Goal: Task Accomplishment & Management: Use online tool/utility

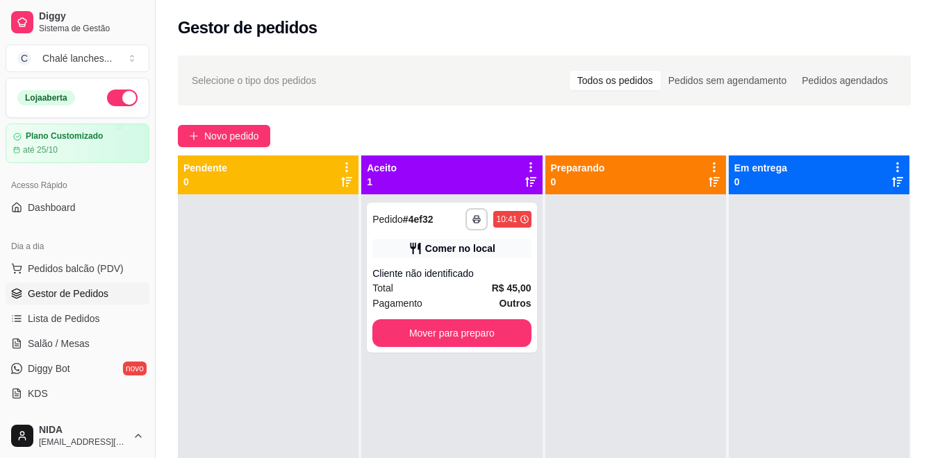
click at [50, 252] on div "Dia a dia" at bounding box center [78, 246] width 144 height 22
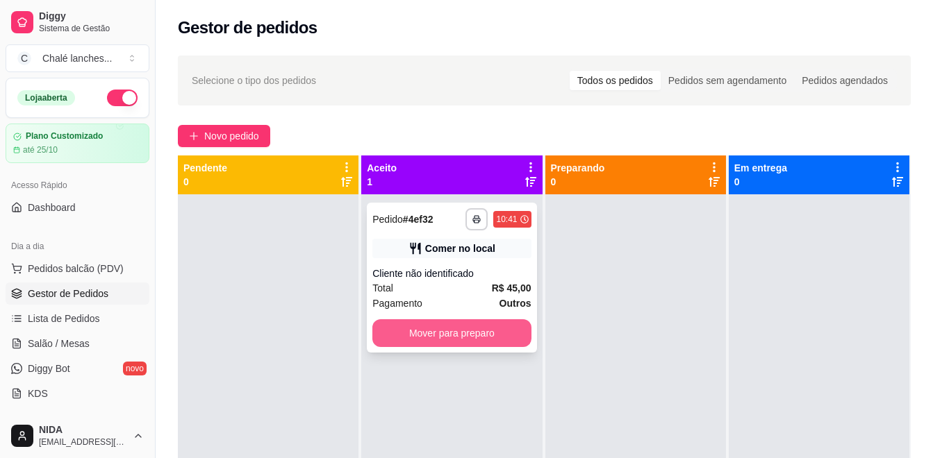
click at [453, 338] on button "Mover para preparo" at bounding box center [451, 333] width 158 height 28
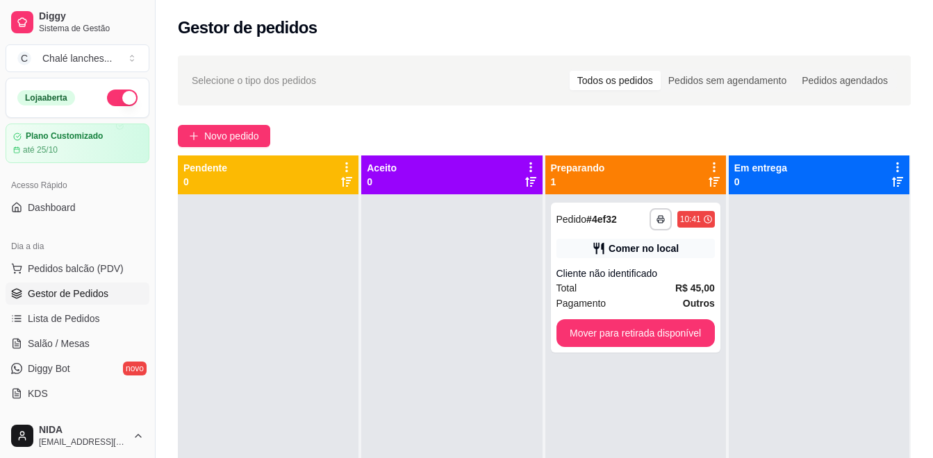
click at [453, 338] on div at bounding box center [451, 423] width 181 height 458
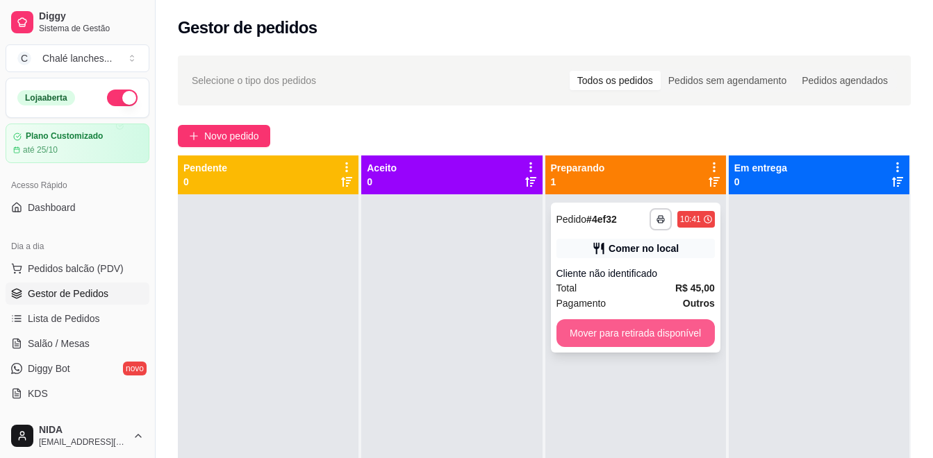
click at [593, 324] on button "Mover para retirada disponível" at bounding box center [635, 333] width 158 height 28
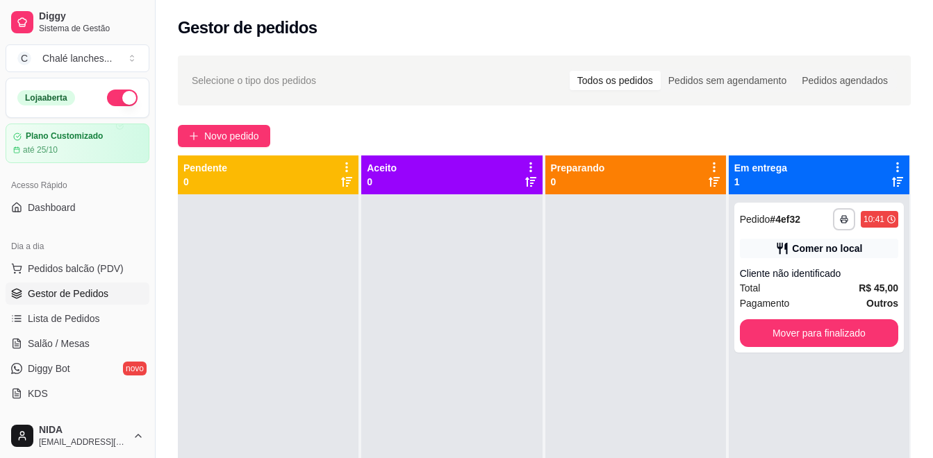
click at [593, 325] on div at bounding box center [635, 423] width 181 height 458
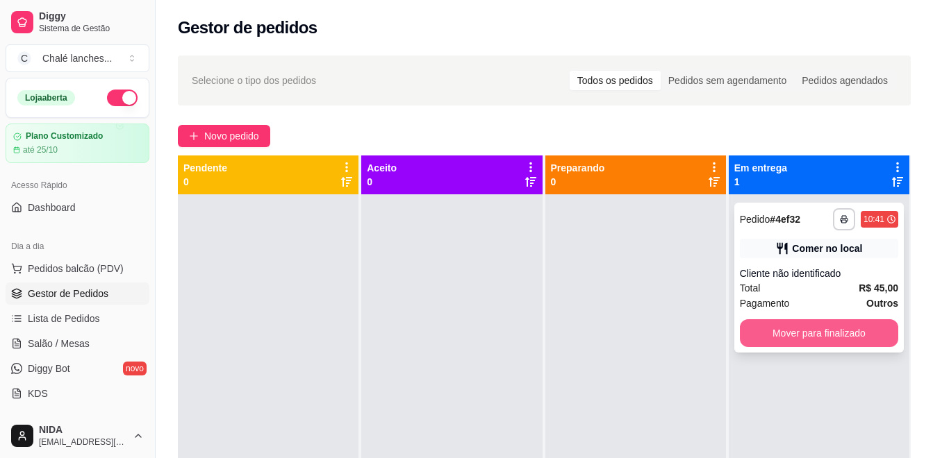
click at [824, 336] on button "Mover para finalizado" at bounding box center [819, 333] width 158 height 28
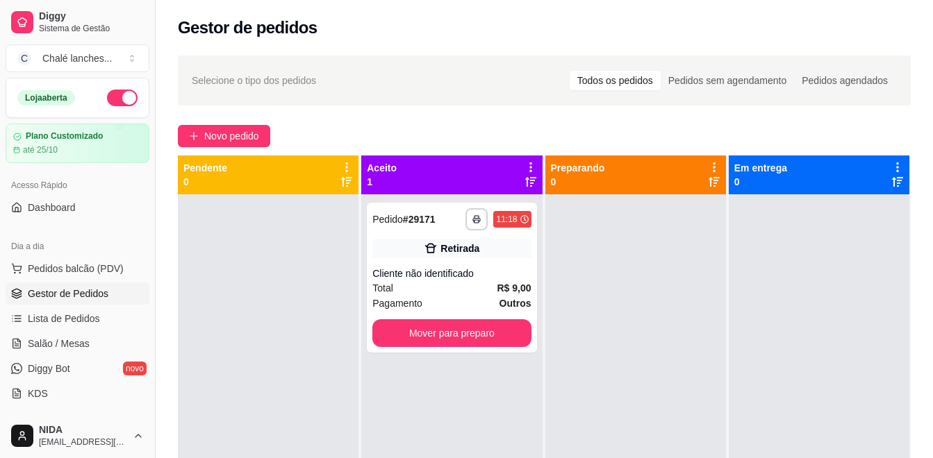
click at [772, 355] on div at bounding box center [818, 423] width 181 height 458
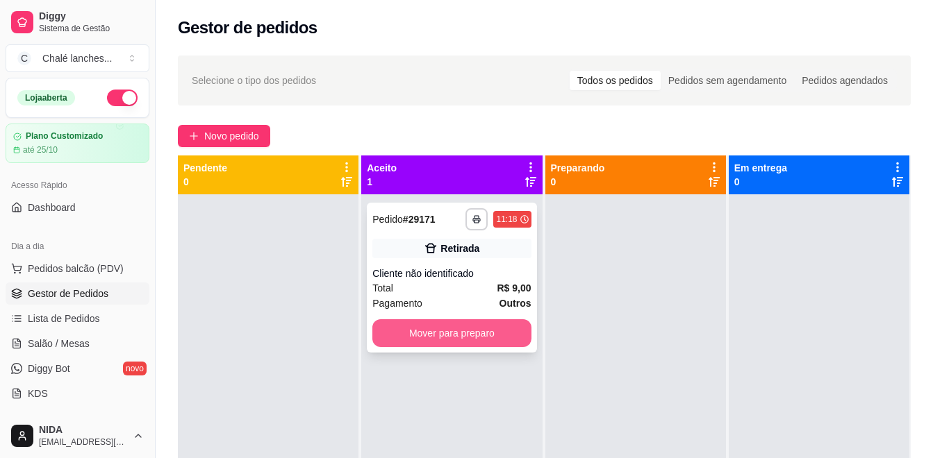
click at [485, 342] on button "Mover para preparo" at bounding box center [451, 333] width 158 height 28
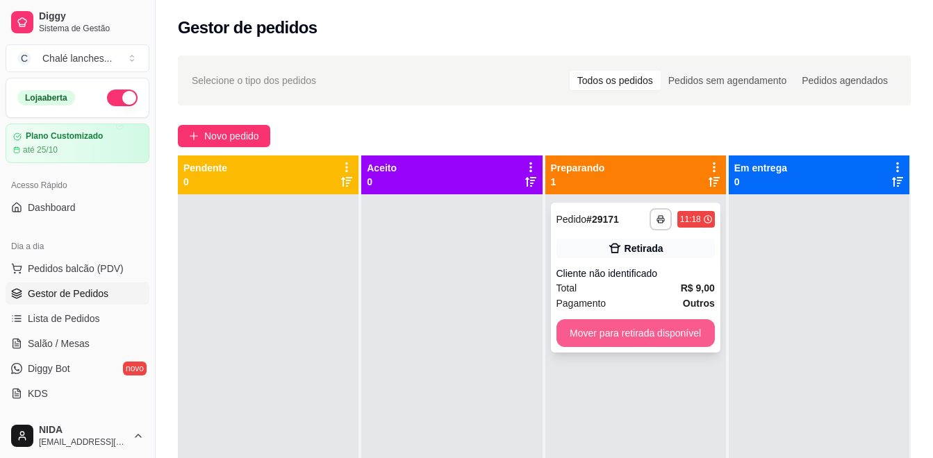
click at [628, 339] on button "Mover para retirada disponível" at bounding box center [635, 333] width 158 height 28
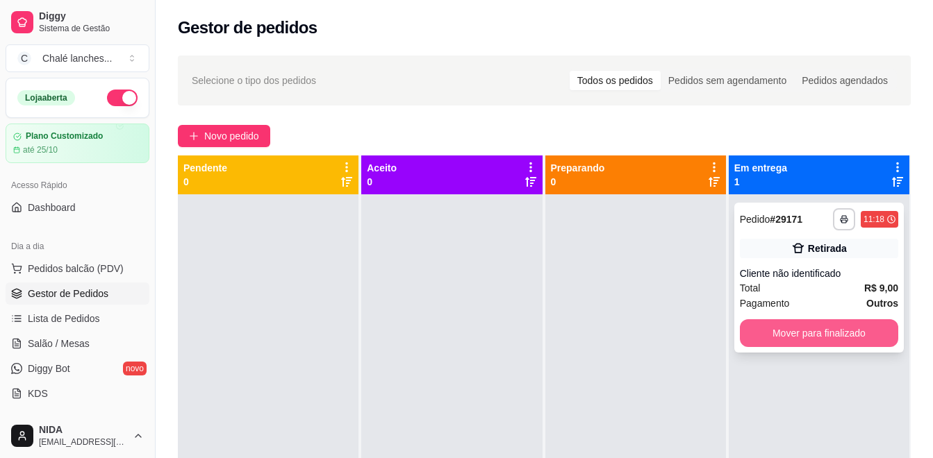
click at [858, 326] on button "Mover para finalizado" at bounding box center [819, 333] width 158 height 28
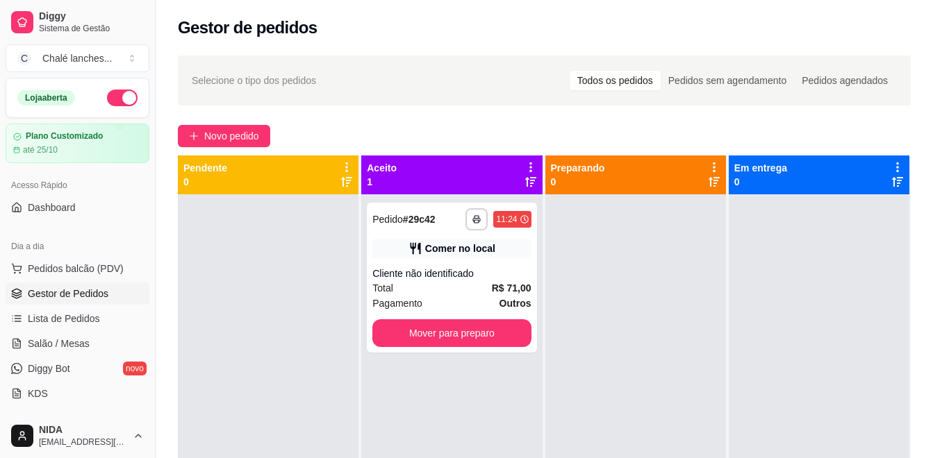
click at [858, 326] on div at bounding box center [818, 423] width 181 height 458
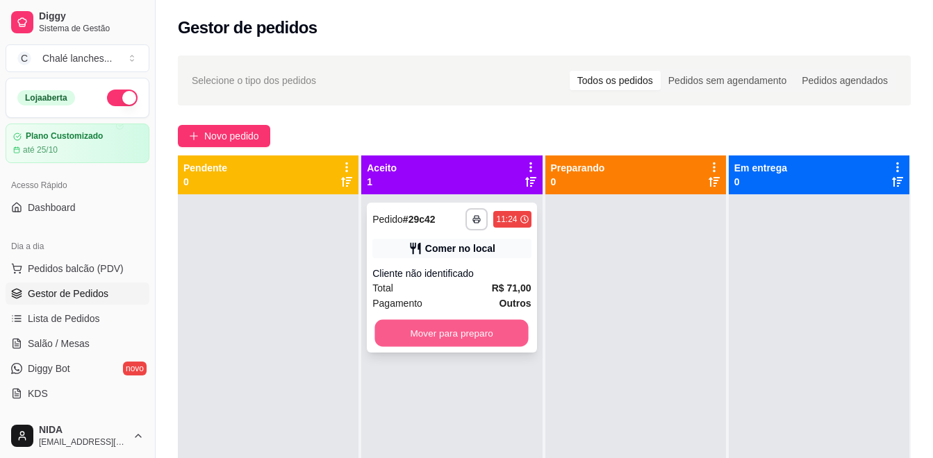
click at [423, 335] on button "Mover para preparo" at bounding box center [451, 333] width 153 height 27
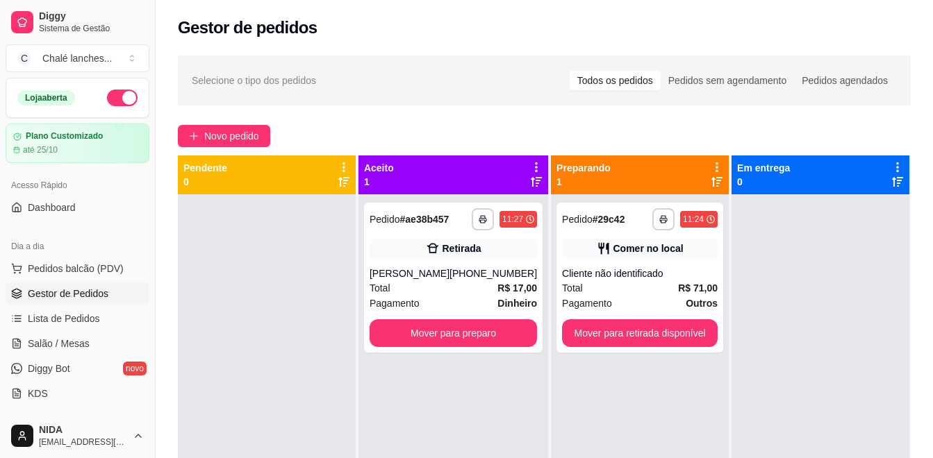
click at [691, 370] on div "**********" at bounding box center [640, 423] width 178 height 458
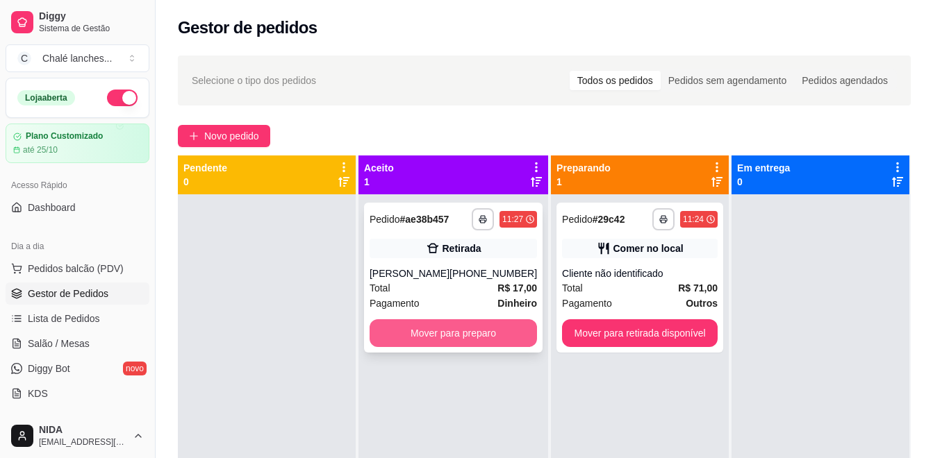
click at [431, 329] on button "Mover para preparo" at bounding box center [452, 333] width 167 height 28
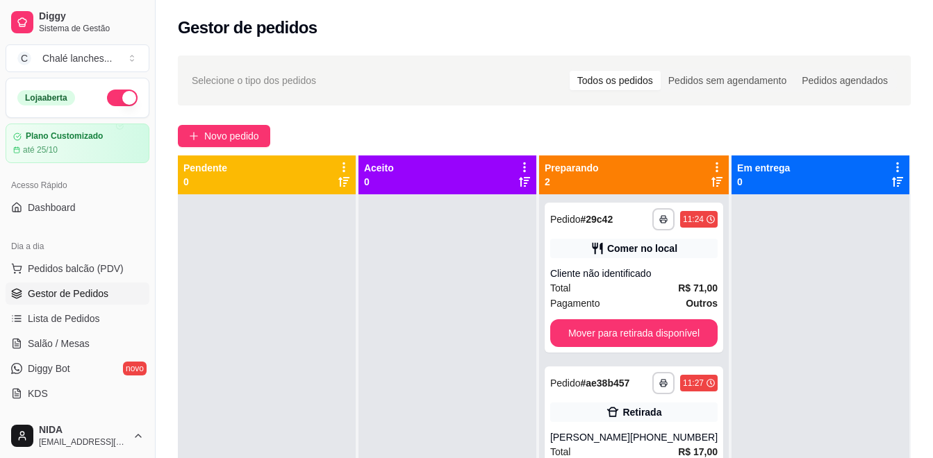
click at [475, 331] on div at bounding box center [447, 423] width 178 height 458
click at [626, 312] on div "**********" at bounding box center [633, 278] width 178 height 150
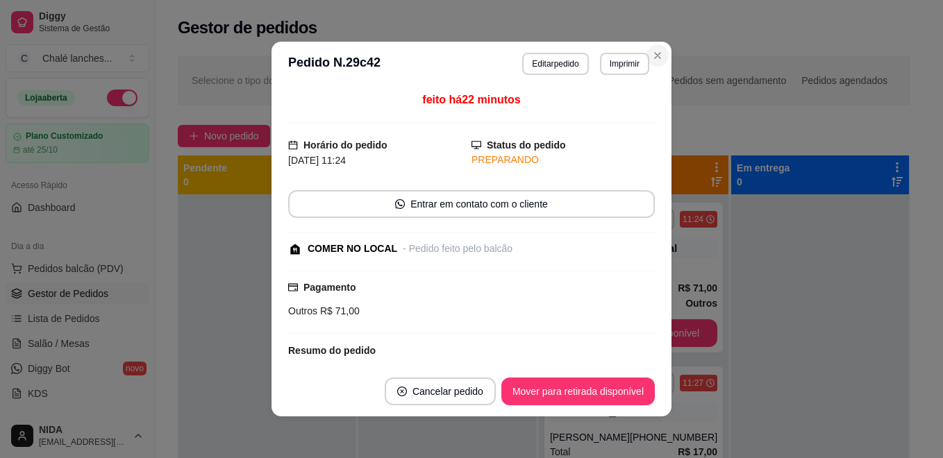
click at [656, 56] on div "Selecione o tipo dos pedidos Todos os pedidos Pedidos sem agendamento Pedidos a…" at bounding box center [544, 81] width 733 height 50
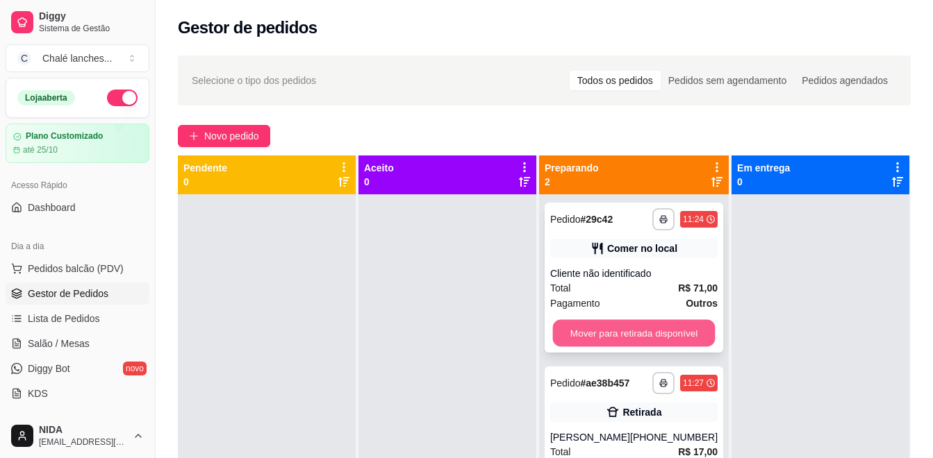
click at [634, 330] on button "Mover para retirada disponível" at bounding box center [633, 333] width 163 height 27
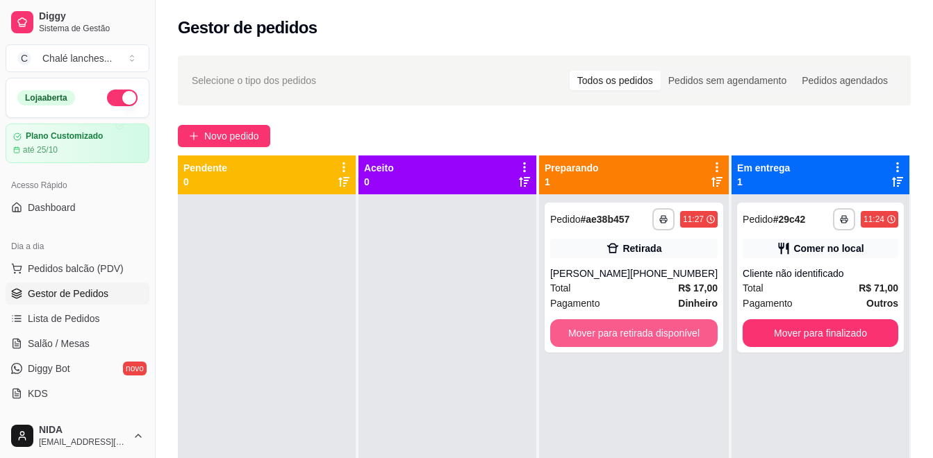
click at [688, 338] on button "Mover para retirada disponível" at bounding box center [633, 333] width 167 height 28
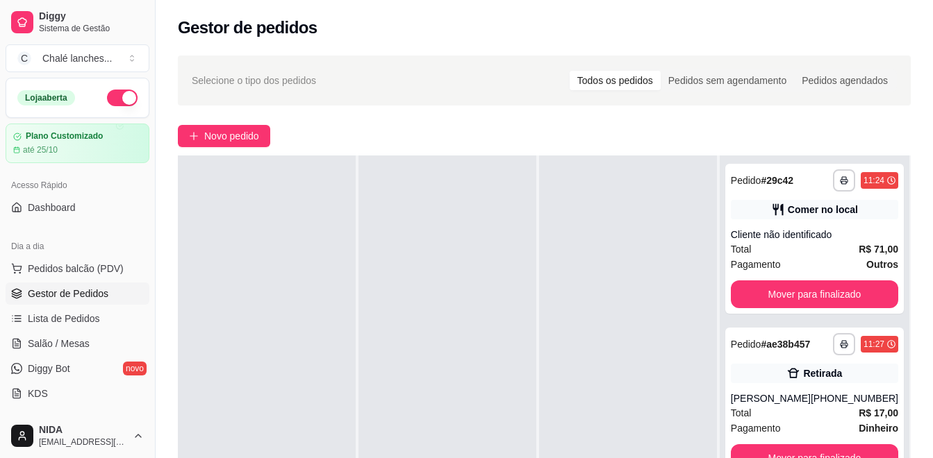
scroll to position [208, 0]
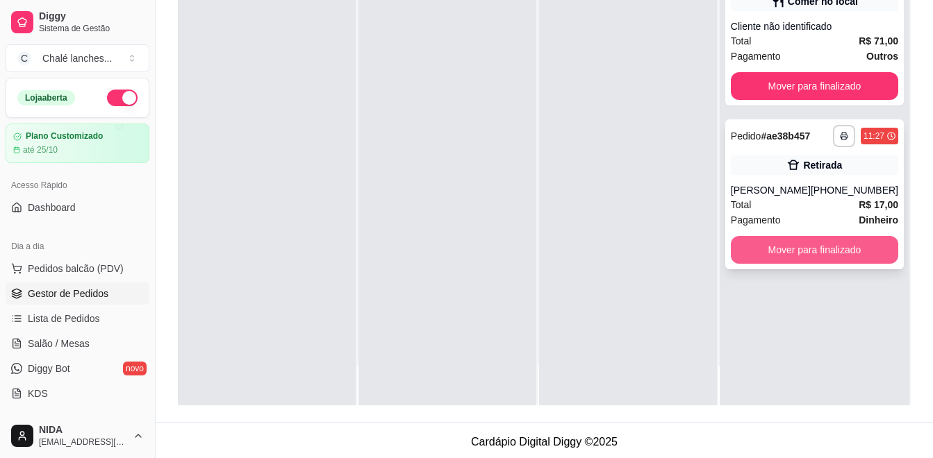
click at [810, 247] on button "Mover para finalizado" at bounding box center [814, 250] width 167 height 28
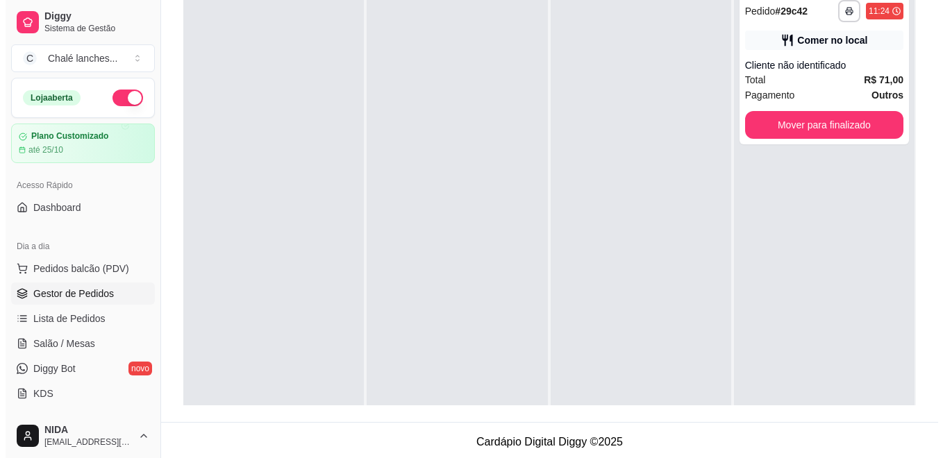
scroll to position [69, 0]
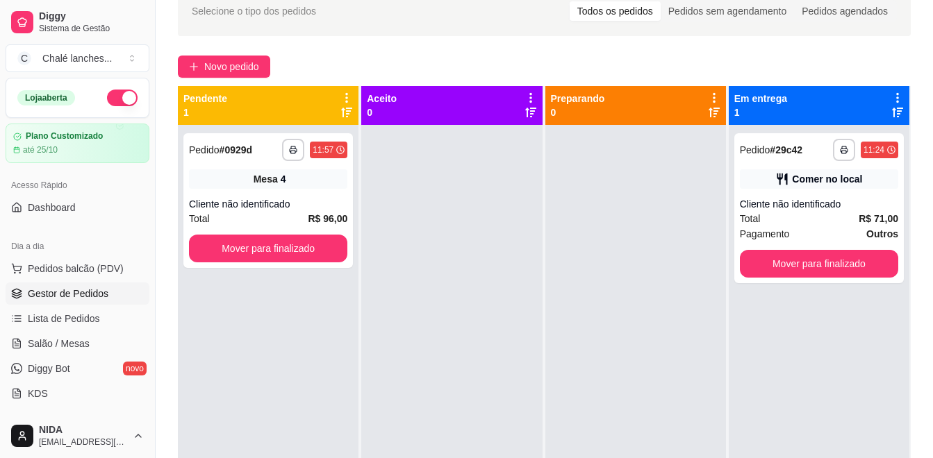
click at [717, 319] on div at bounding box center [635, 354] width 181 height 458
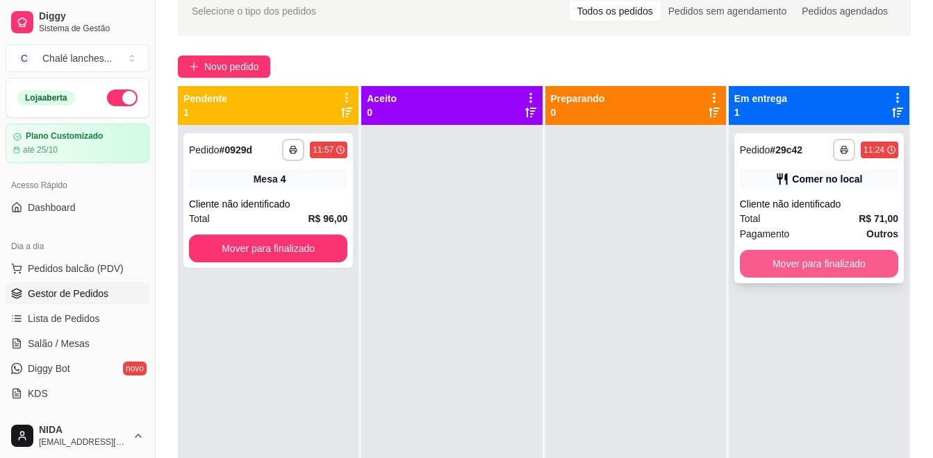
click at [818, 259] on button "Mover para finalizado" at bounding box center [819, 264] width 158 height 28
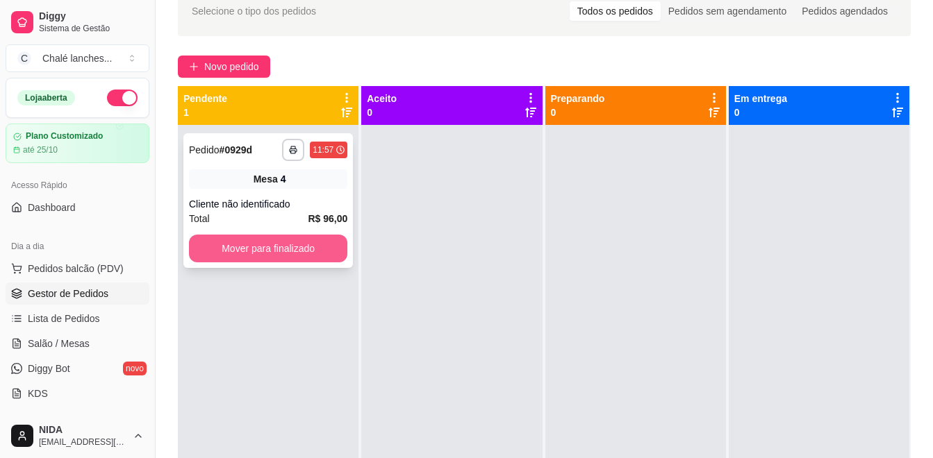
click at [289, 240] on button "Mover para finalizado" at bounding box center [268, 249] width 158 height 28
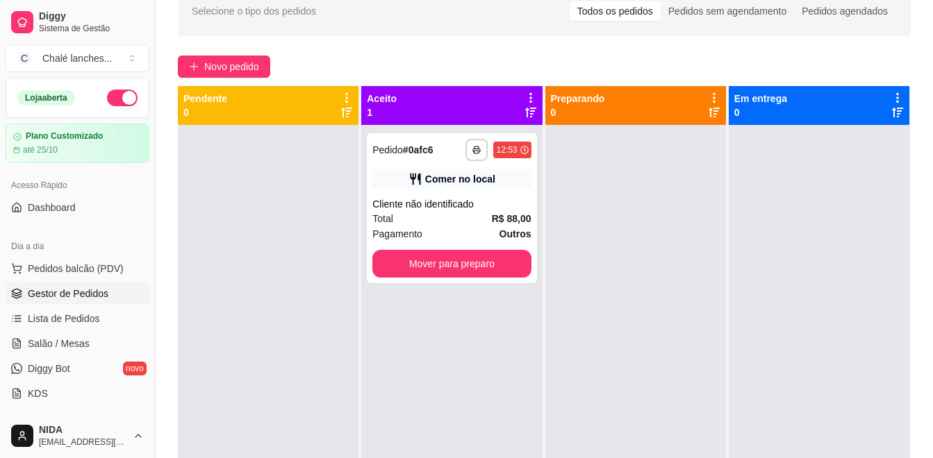
click at [293, 240] on div at bounding box center [268, 354] width 181 height 458
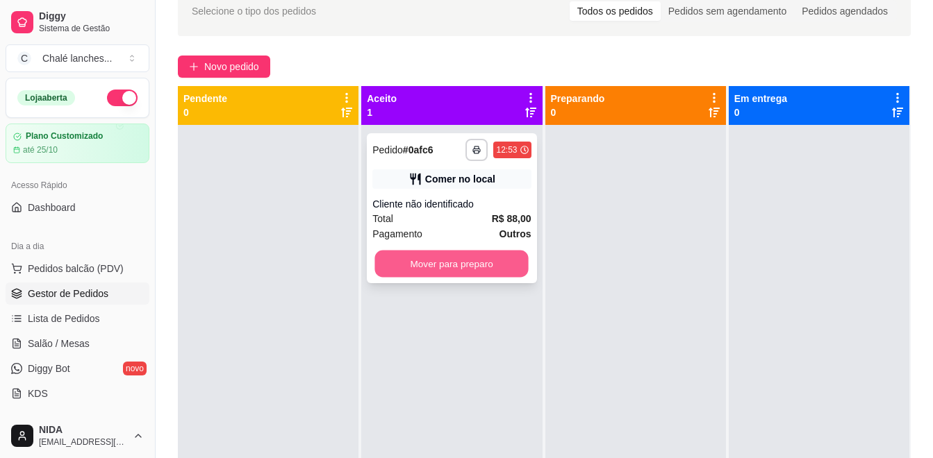
click at [410, 267] on button "Mover para preparo" at bounding box center [451, 264] width 153 height 27
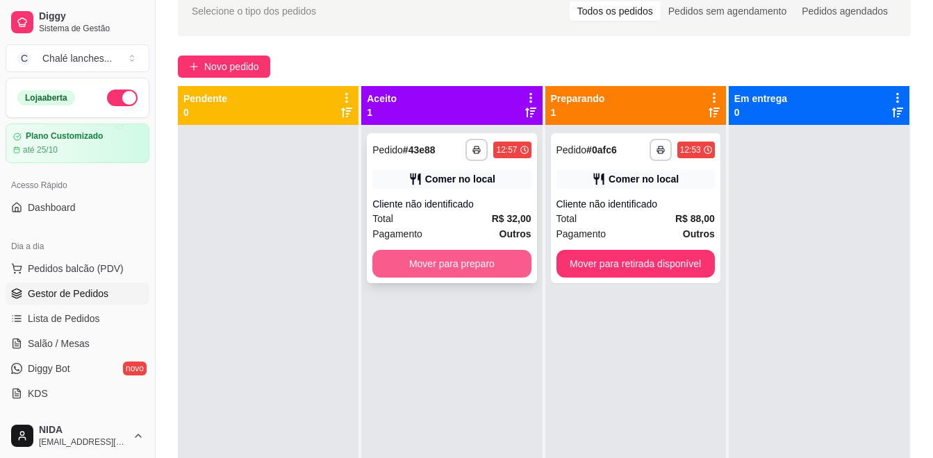
click at [426, 263] on button "Mover para preparo" at bounding box center [451, 264] width 158 height 28
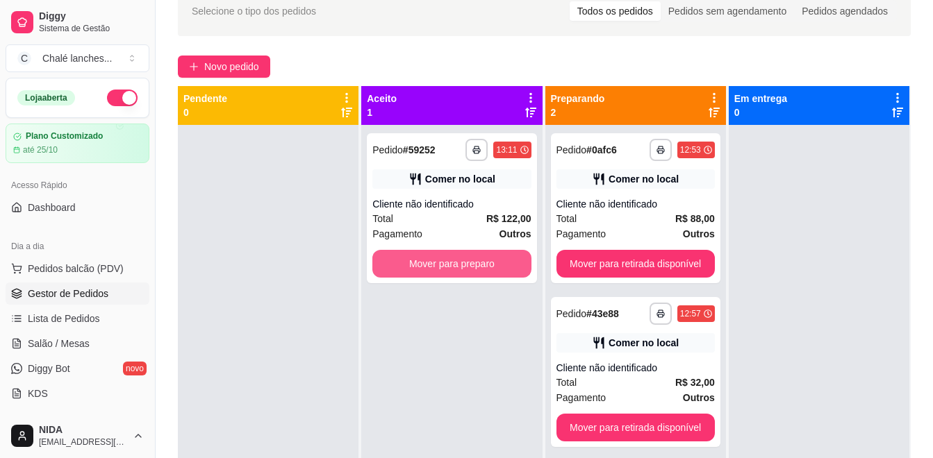
click at [433, 264] on button "Mover para preparo" at bounding box center [451, 264] width 158 height 28
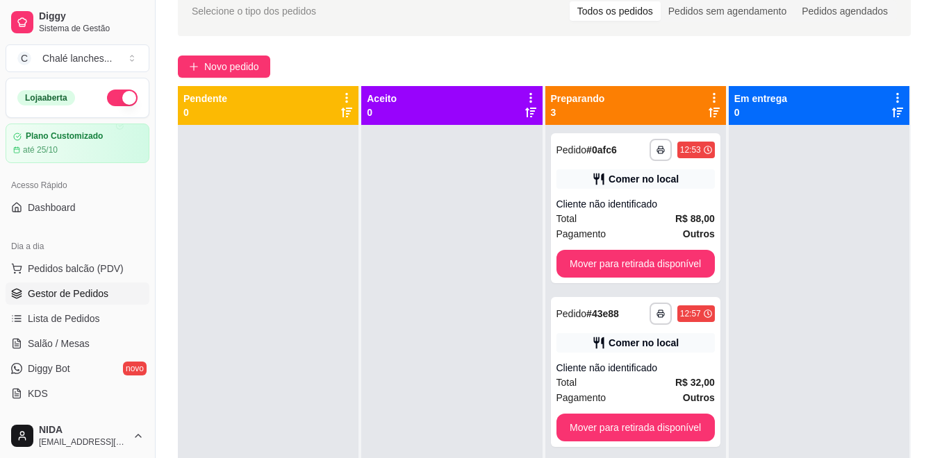
click at [433, 264] on div at bounding box center [451, 354] width 181 height 458
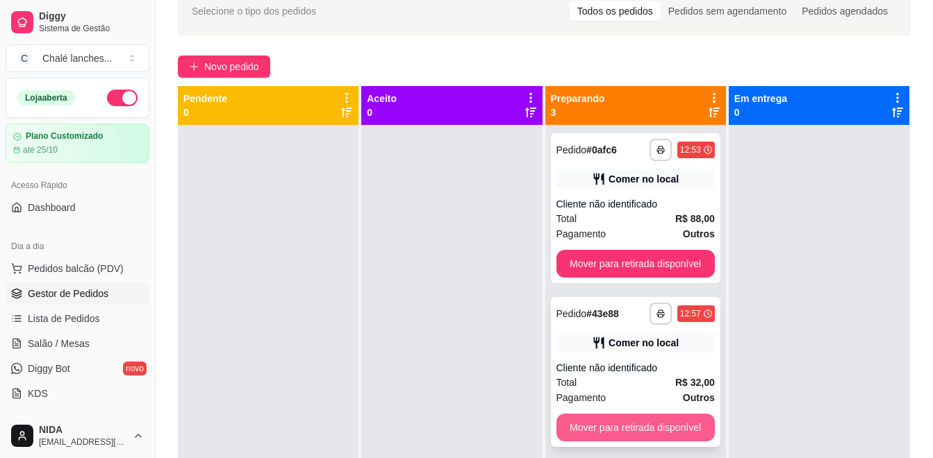
click at [655, 423] on button "Mover para retirada disponível" at bounding box center [635, 428] width 158 height 28
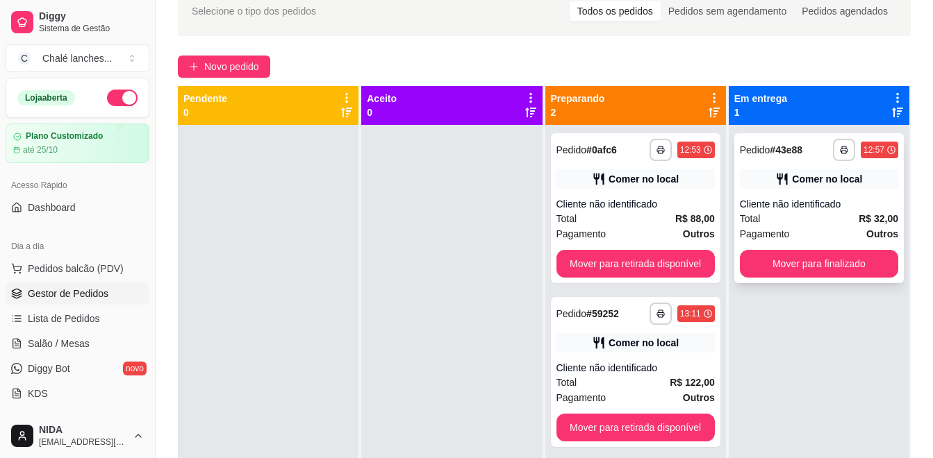
click at [818, 189] on div "**********" at bounding box center [818, 208] width 169 height 150
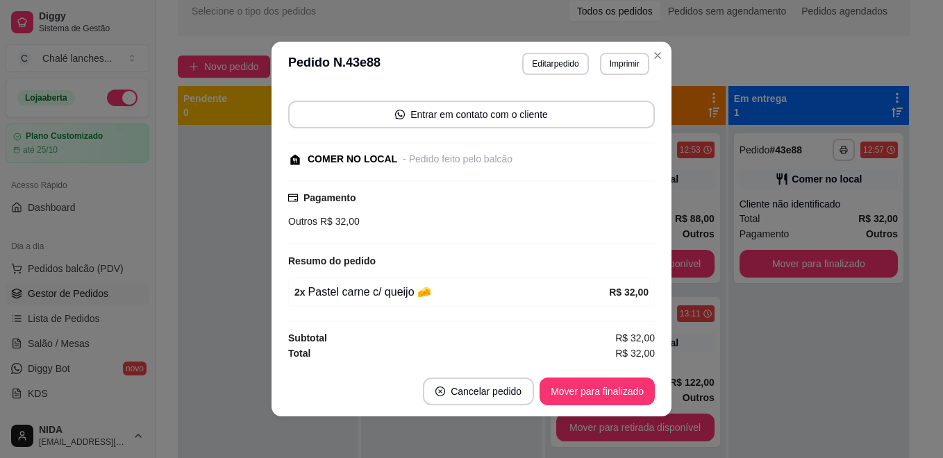
scroll to position [0, 0]
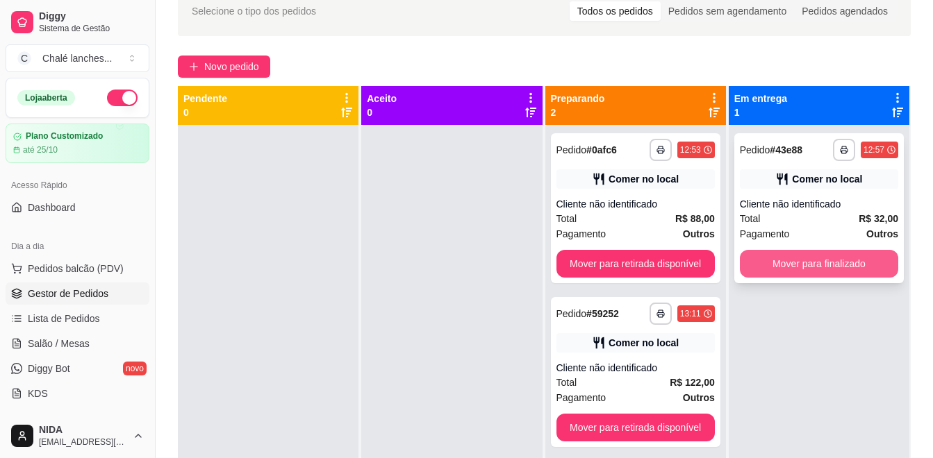
click at [815, 263] on button "Mover para finalizado" at bounding box center [819, 264] width 158 height 28
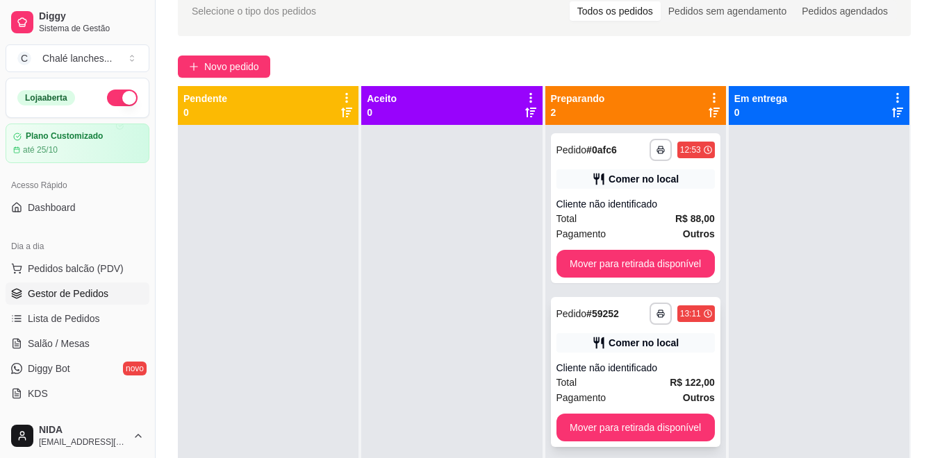
click at [641, 353] on div "**********" at bounding box center [635, 372] width 169 height 150
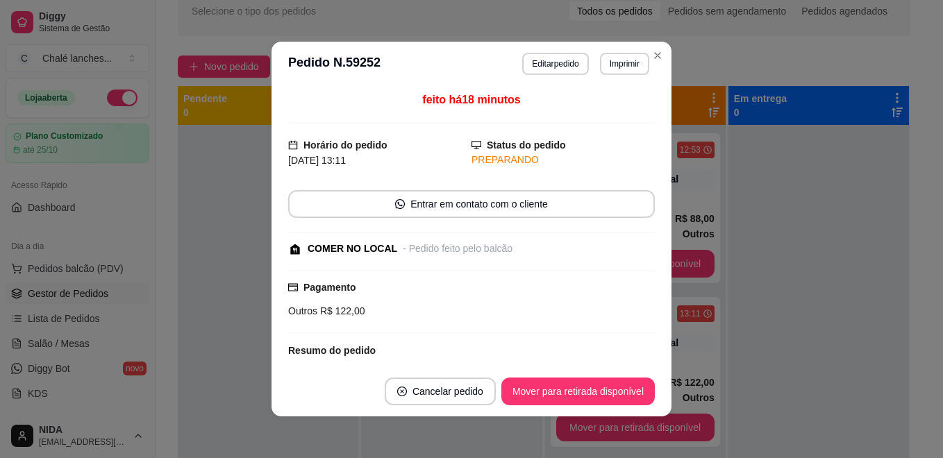
scroll to position [139, 0]
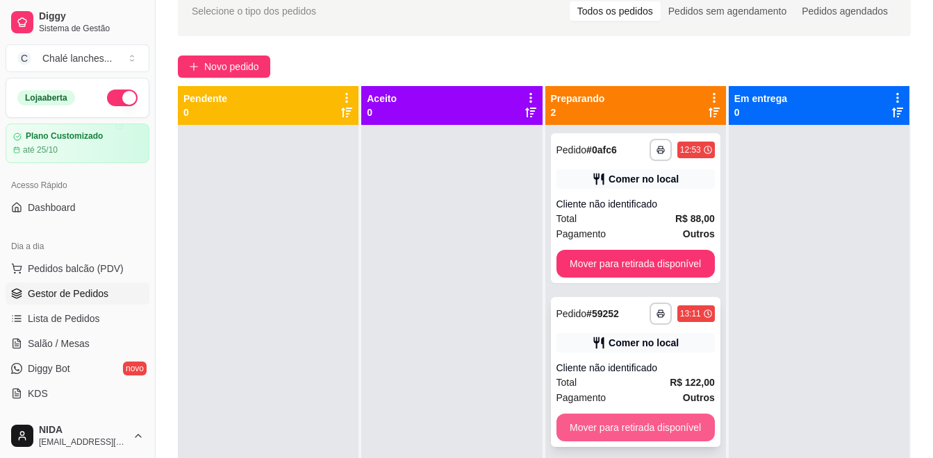
click at [631, 421] on button "Mover para retirada disponível" at bounding box center [635, 428] width 158 height 28
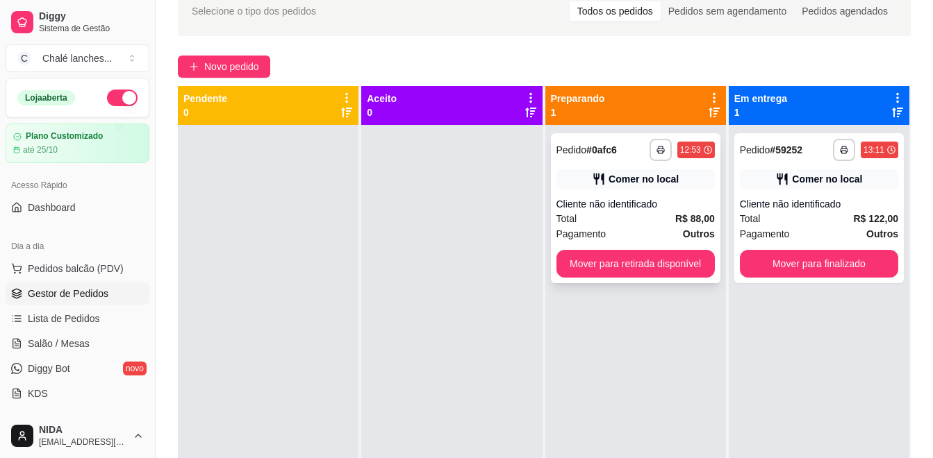
click at [643, 183] on div "Comer no local" at bounding box center [643, 179] width 70 height 14
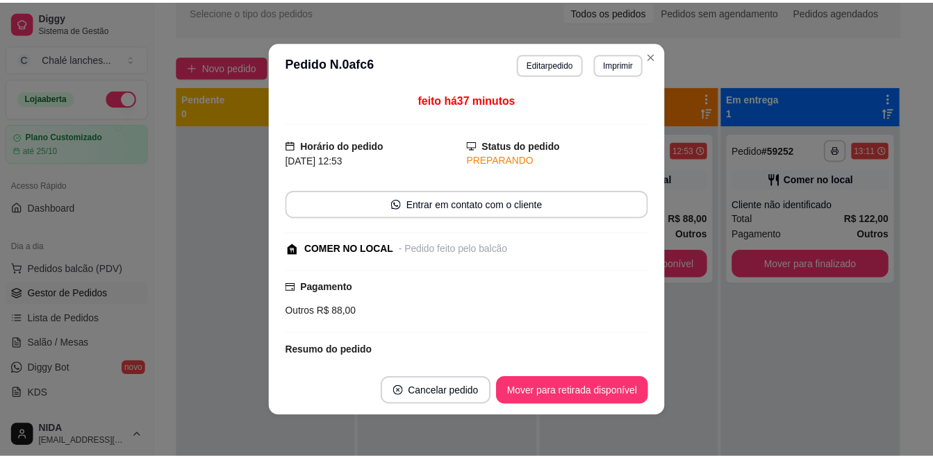
scroll to position [176, 0]
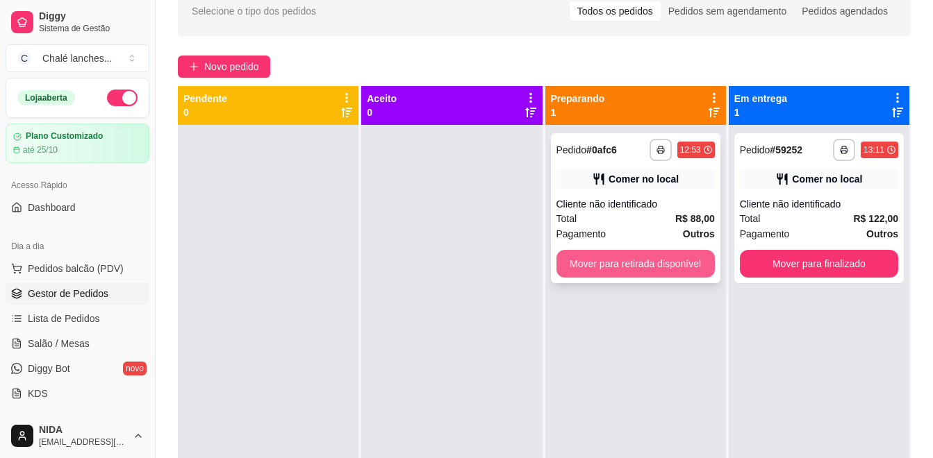
click at [665, 260] on button "Mover para retirada disponível" at bounding box center [635, 264] width 158 height 28
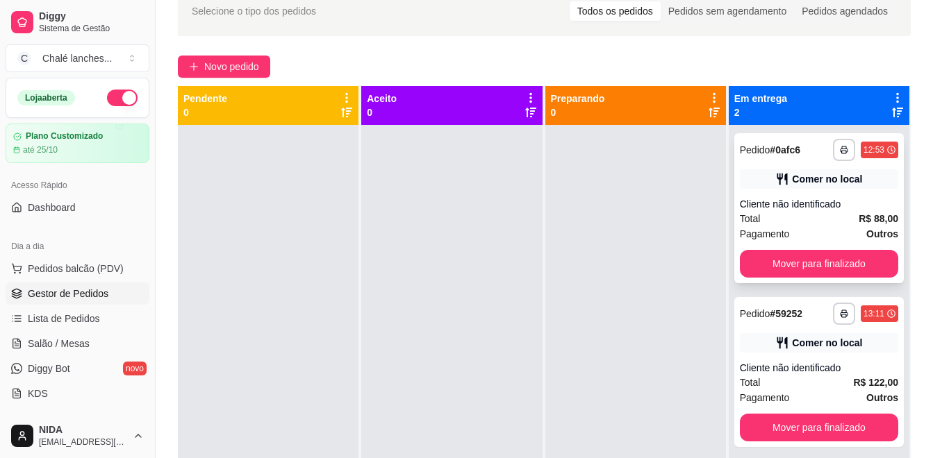
click at [843, 249] on div "**********" at bounding box center [818, 208] width 169 height 150
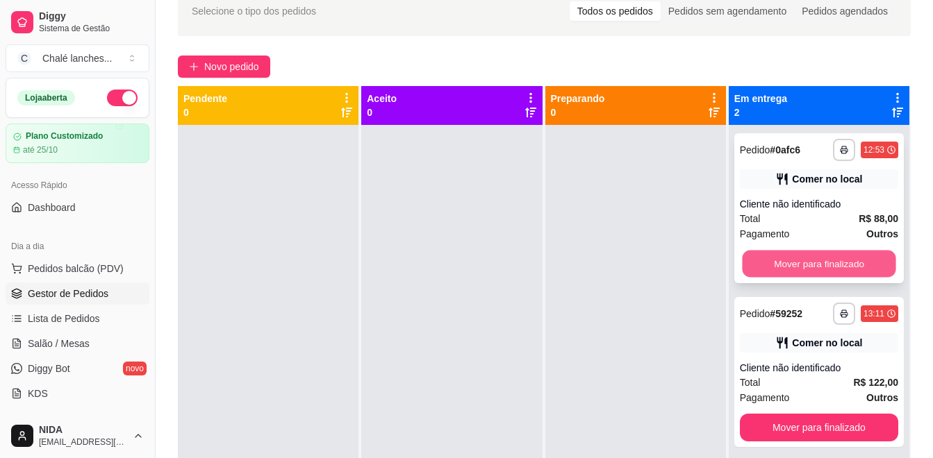
click at [801, 267] on button "Mover para finalizado" at bounding box center [818, 264] width 153 height 27
